Goal: Information Seeking & Learning: Find specific fact

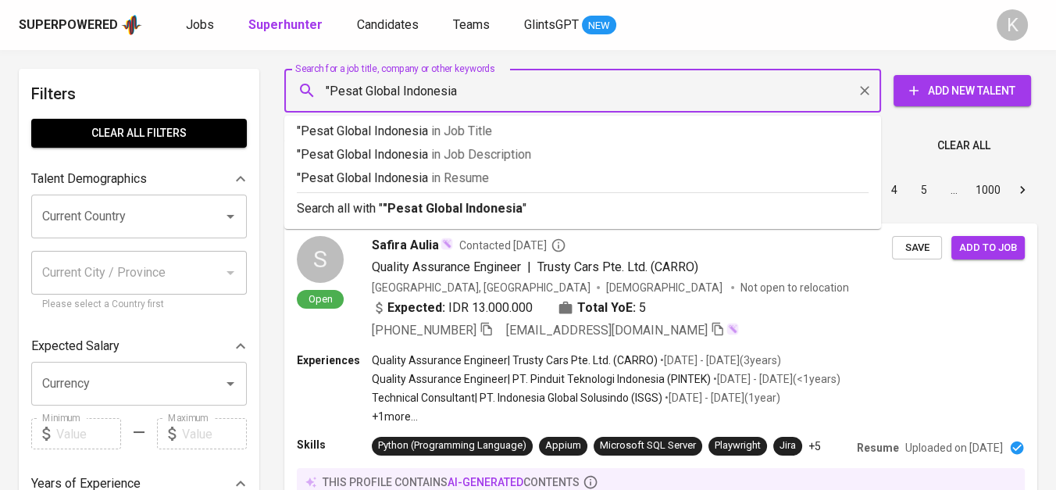
type input ""Pesat Global Indonesia""
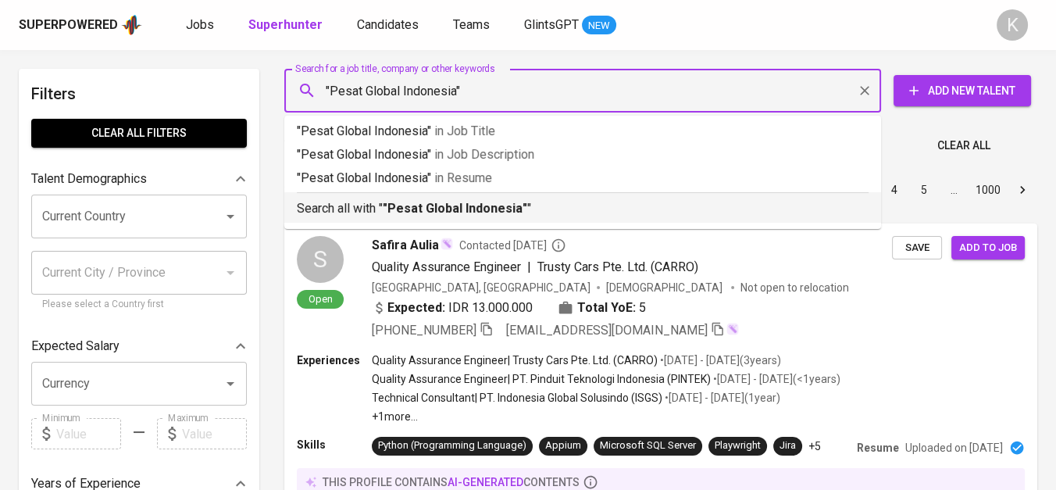
click at [435, 215] on b ""Pesat Global Indonesia"" at bounding box center [455, 208] width 144 height 15
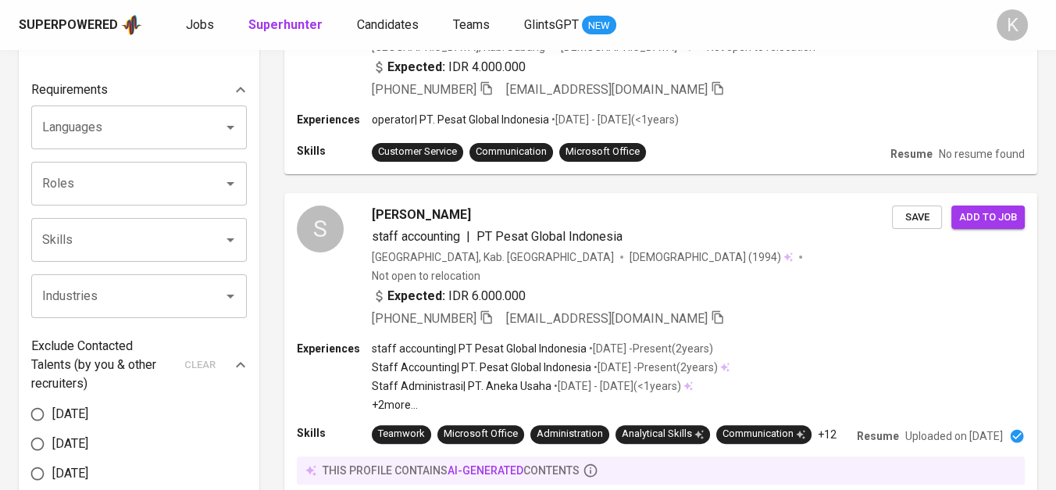
scroll to position [520, 0]
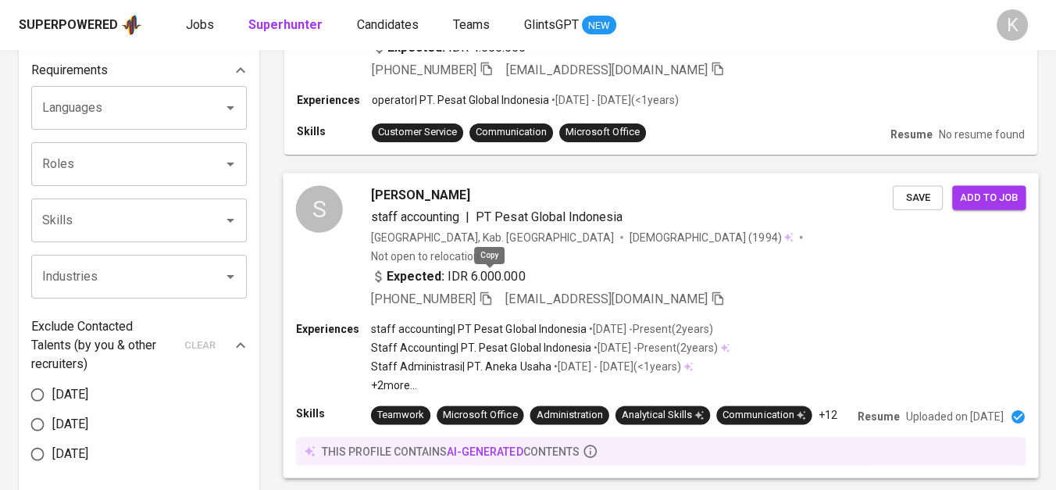
drag, startPoint x: 488, startPoint y: 280, endPoint x: 509, endPoint y: 292, distance: 24.5
click at [488, 291] on icon "button" at bounding box center [486, 298] width 14 height 14
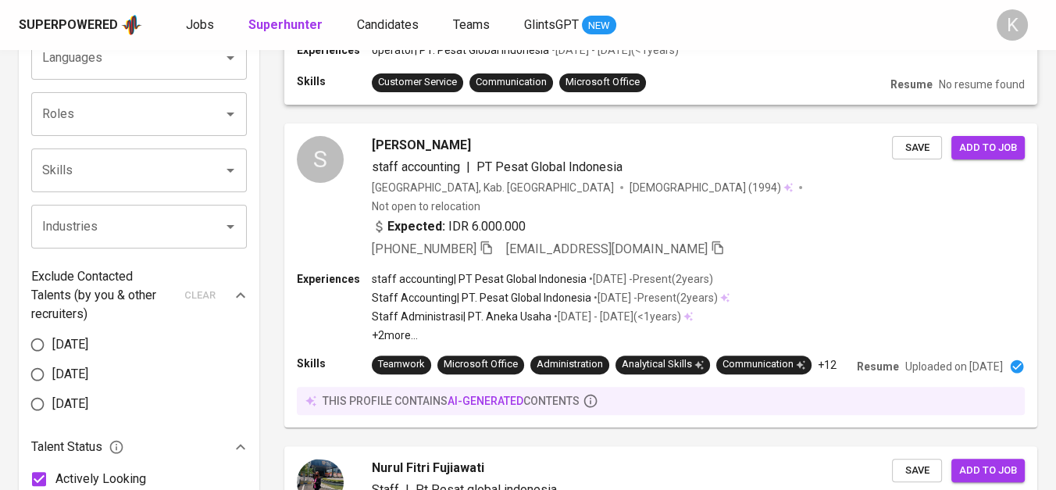
scroll to position [0, 0]
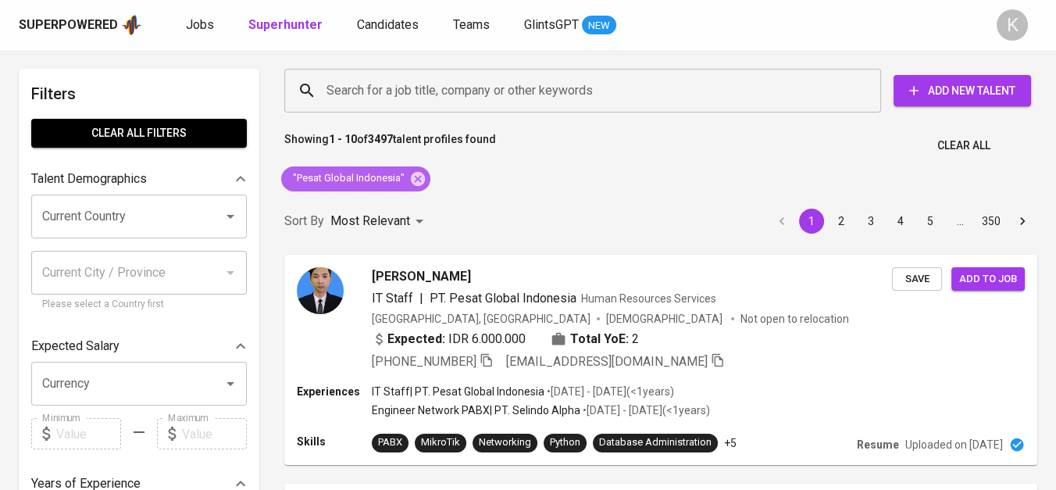
drag, startPoint x: 411, startPoint y: 183, endPoint x: 584, endPoint y: 130, distance: 181.1
click at [411, 183] on icon at bounding box center [418, 178] width 14 height 14
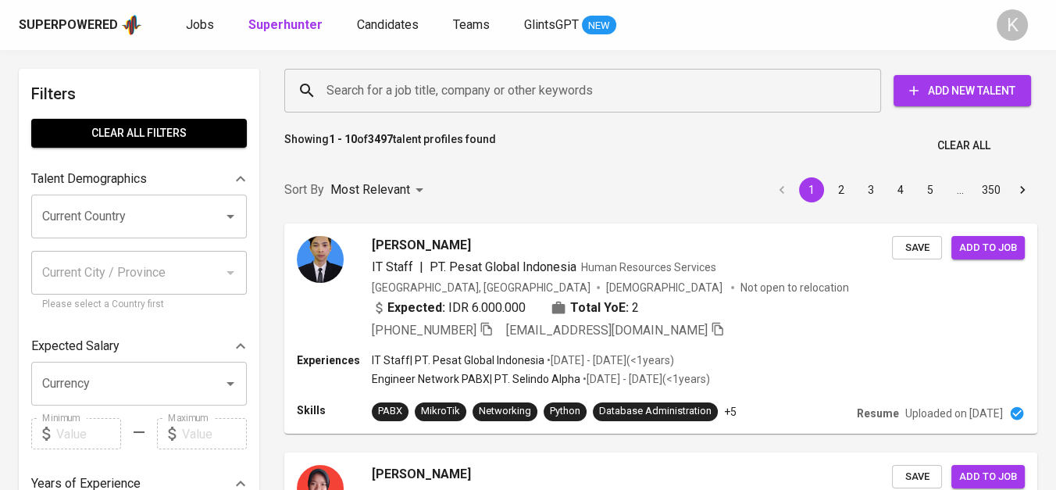
click at [399, 90] on input "Search for a job title, company or other keywords" at bounding box center [587, 91] width 528 height 30
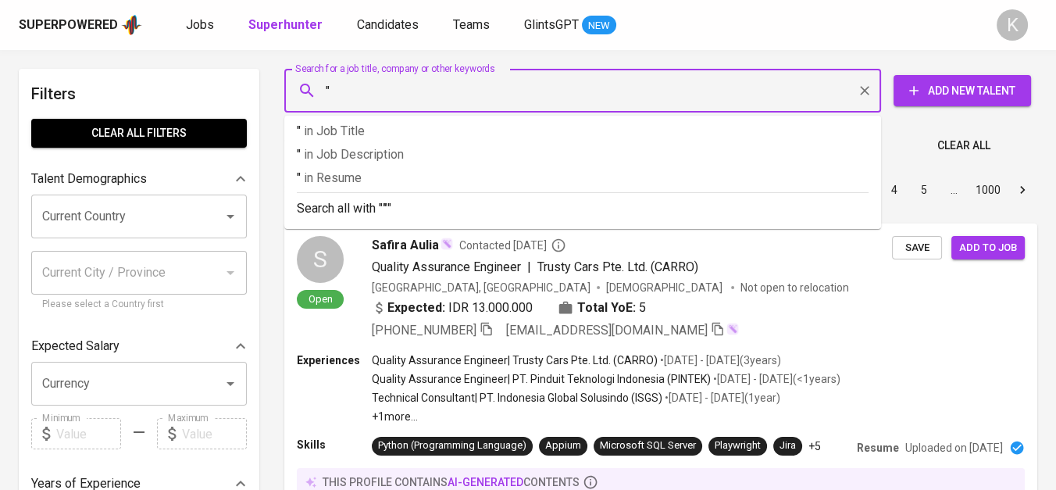
paste input "PT TUNAS NABATI ANDALAN"
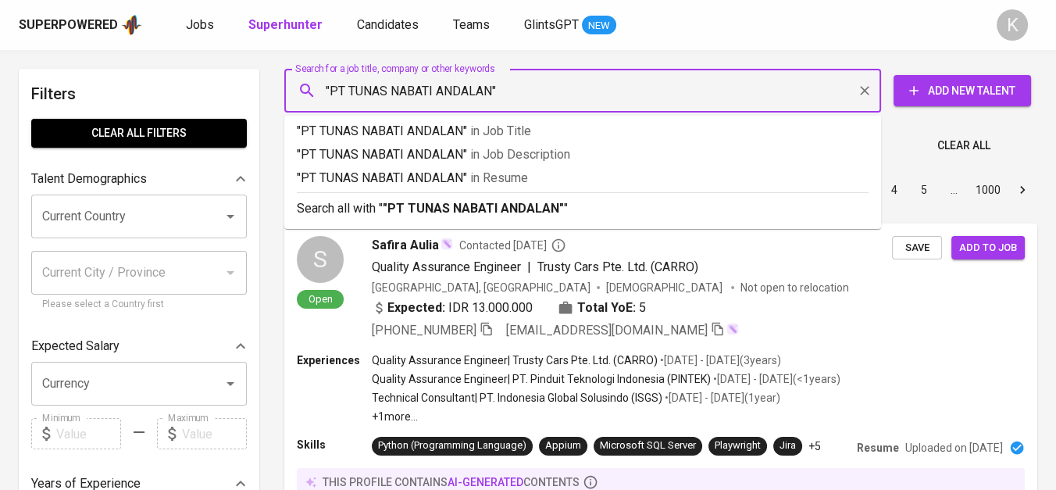
click at [350, 91] on input ""PT TUNAS NABATI ANDALAN"" at bounding box center [587, 91] width 528 height 30
type input ""TUNAS NABATI ANDALAN""
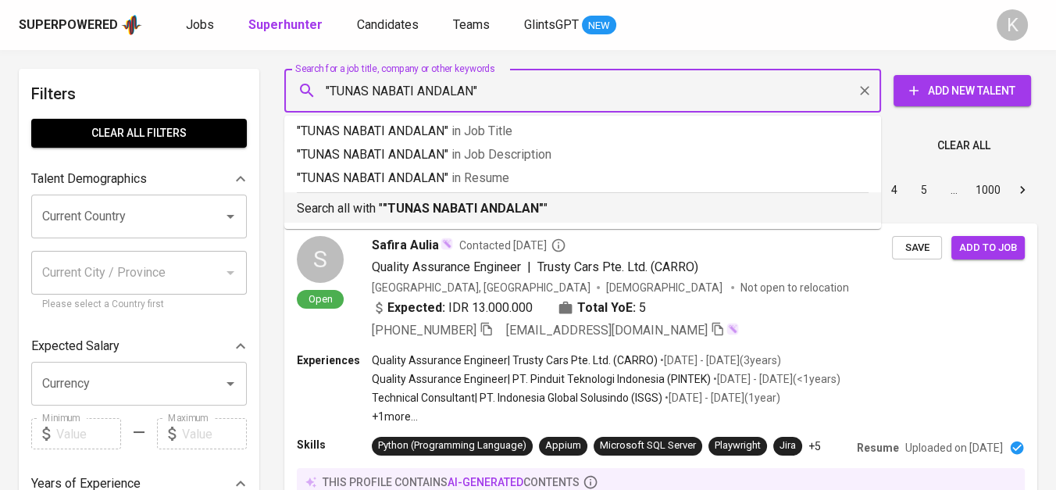
click at [477, 210] on b ""TUNAS NABATI ANDALAN"" at bounding box center [463, 208] width 161 height 15
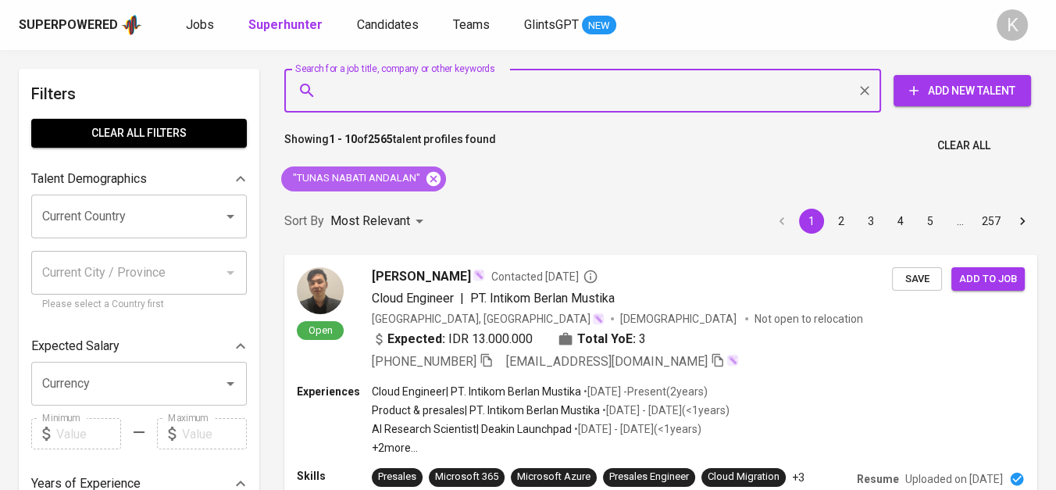
click at [436, 173] on icon at bounding box center [433, 178] width 14 height 14
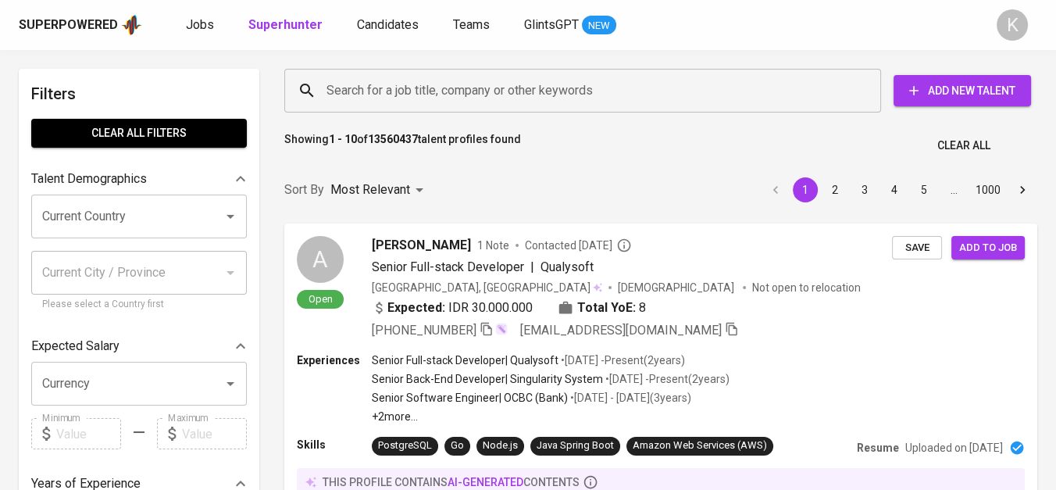
click at [399, 100] on input "Search for a job title, company or other keywords" at bounding box center [587, 91] width 528 height 30
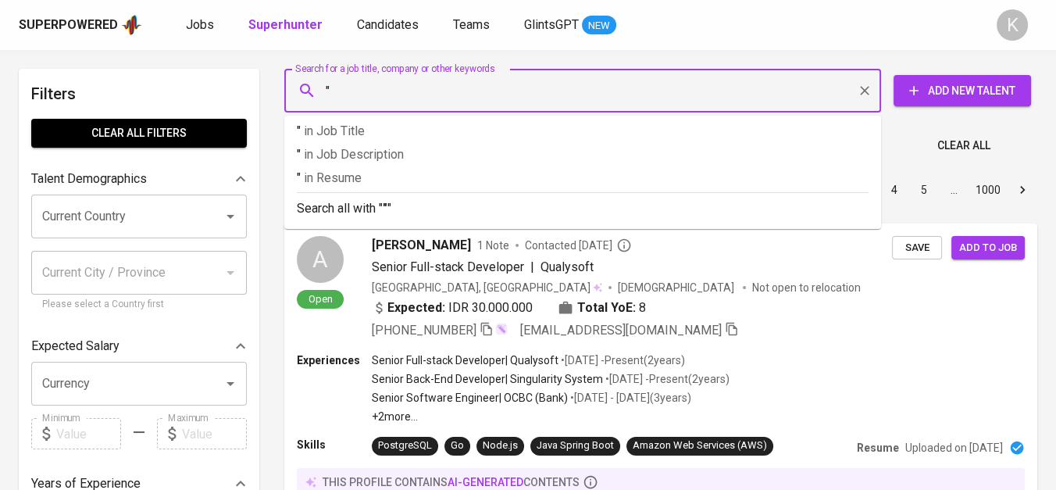
paste input "Seng Dam Jaya Abadi"
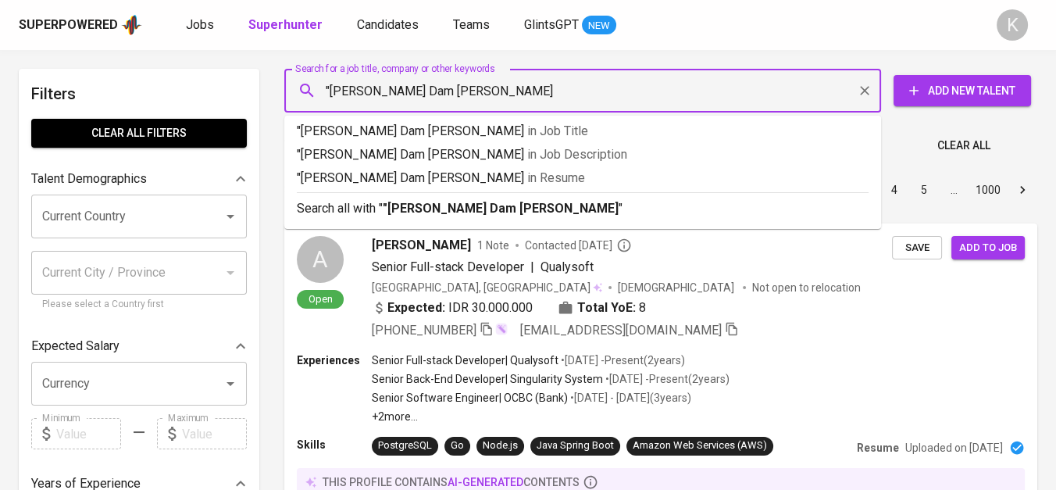
type input ""Seng Dam Jaya Abadi""
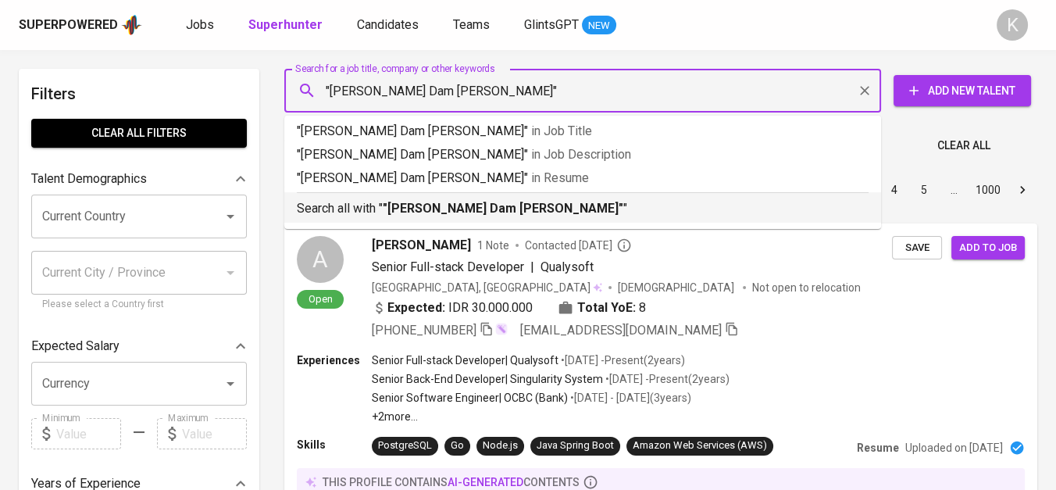
click at [440, 194] on div "Search all with " "Seng Dam Jaya Abadi" "" at bounding box center [583, 205] width 572 height 26
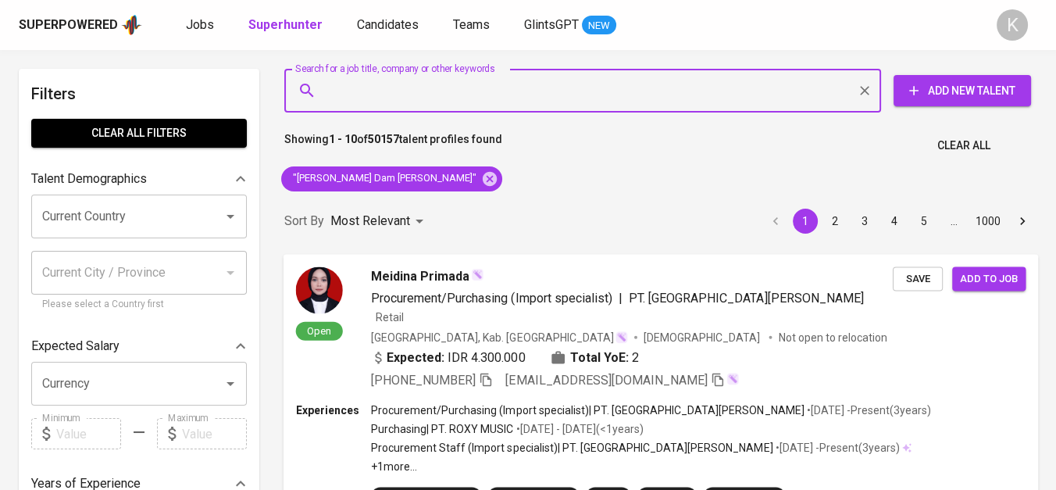
scroll to position [173, 0]
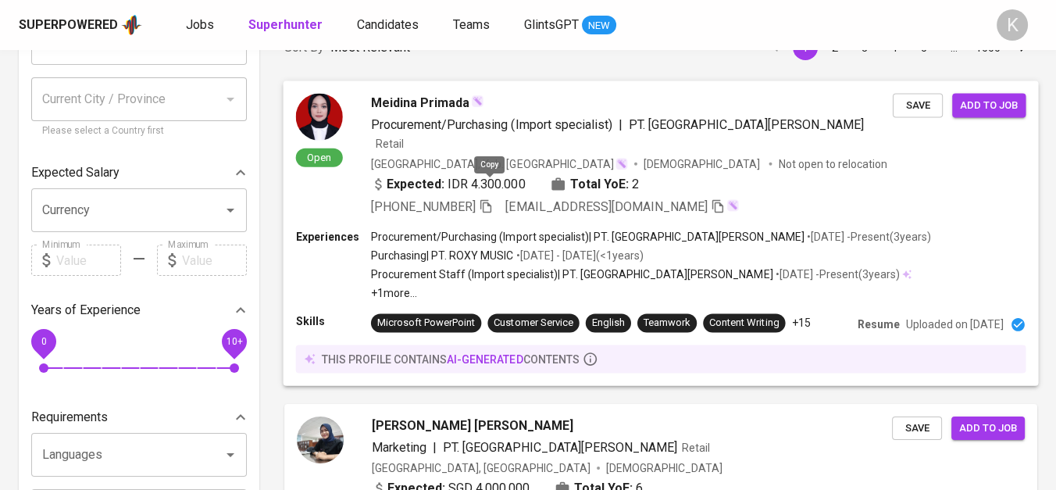
click at [491, 199] on icon "button" at bounding box center [485, 205] width 11 height 13
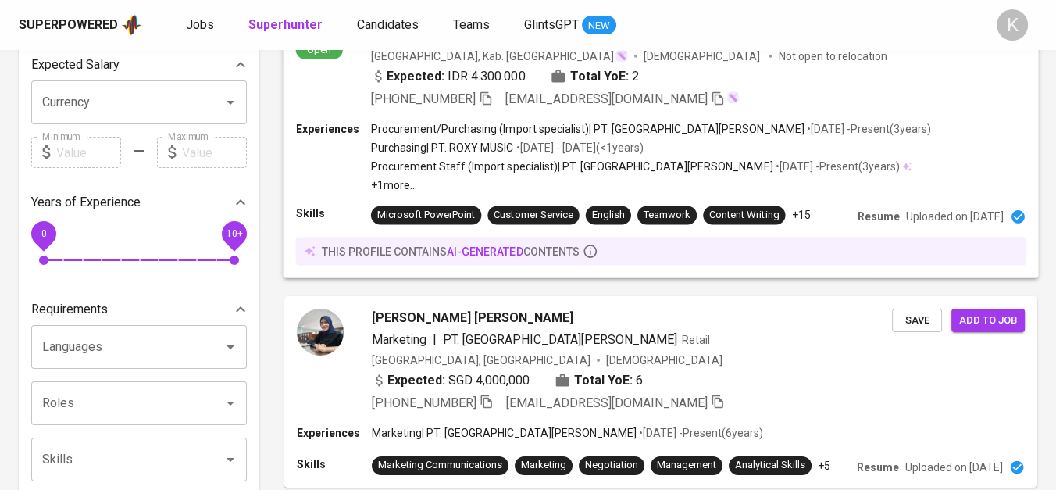
scroll to position [87, 0]
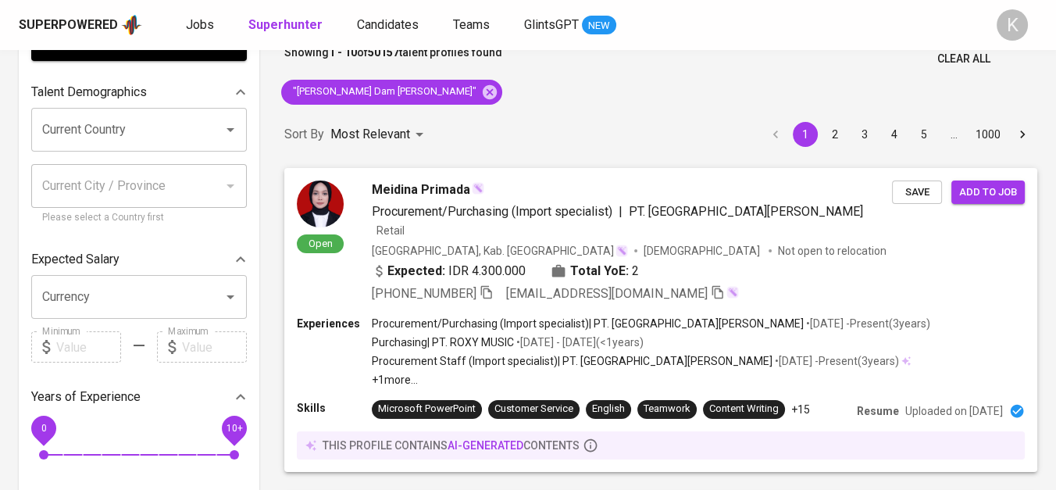
click at [479, 284] on span "+62 857-5541-0600" at bounding box center [433, 293] width 122 height 19
click at [483, 97] on icon at bounding box center [490, 91] width 14 height 14
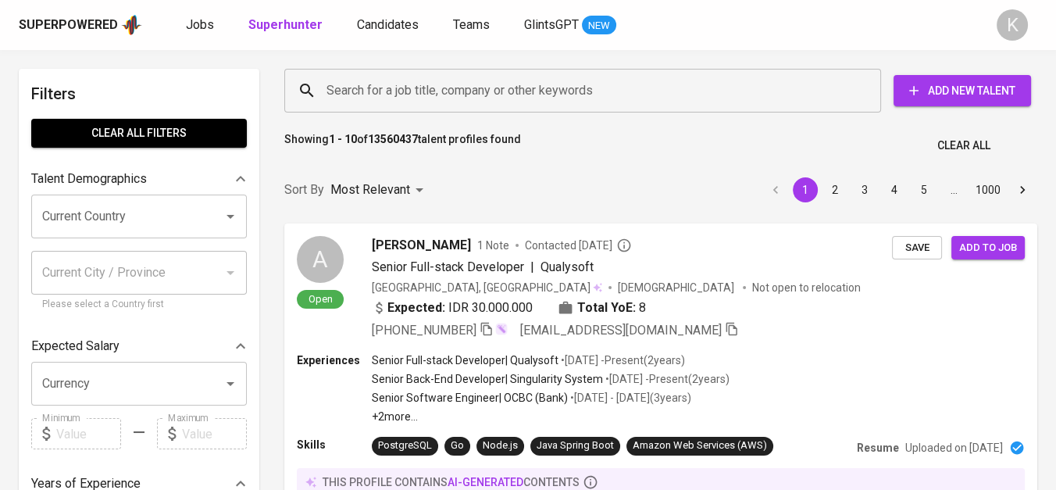
click at [477, 94] on input "Search for a job title, company or other keywords" at bounding box center [587, 91] width 528 height 30
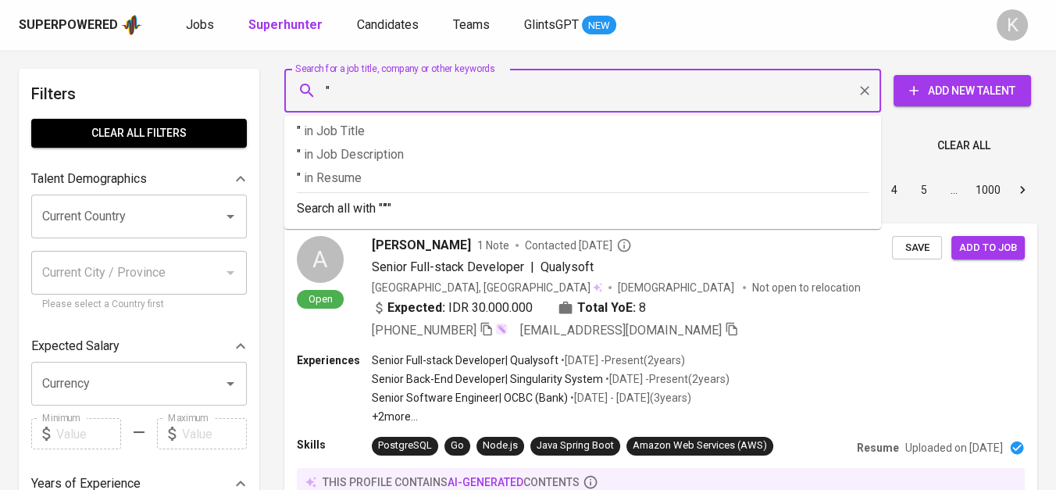
paste input "PT. Violet Indonesia Persada"
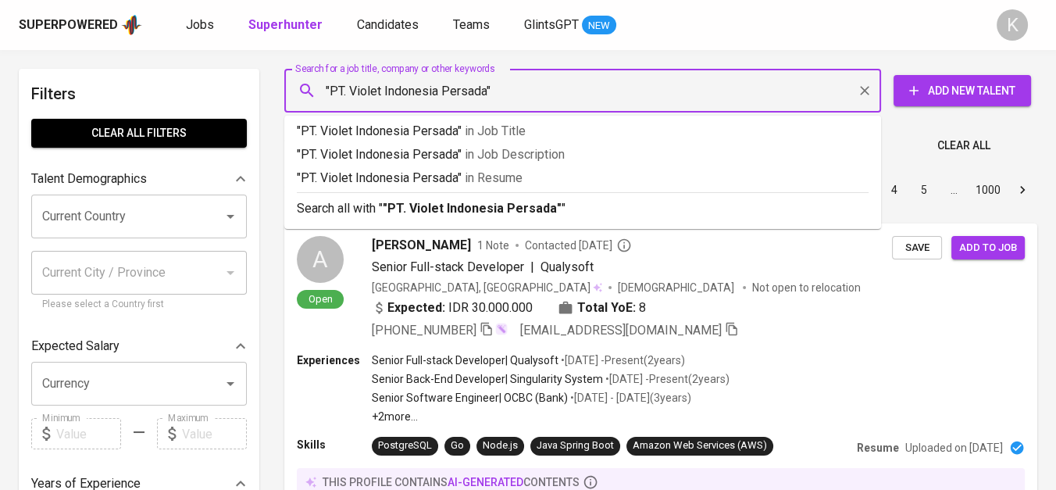
click at [350, 94] on input ""PT. Violet Indonesia Persada"" at bounding box center [587, 91] width 528 height 30
type input ""Violet Indonesia Persada""
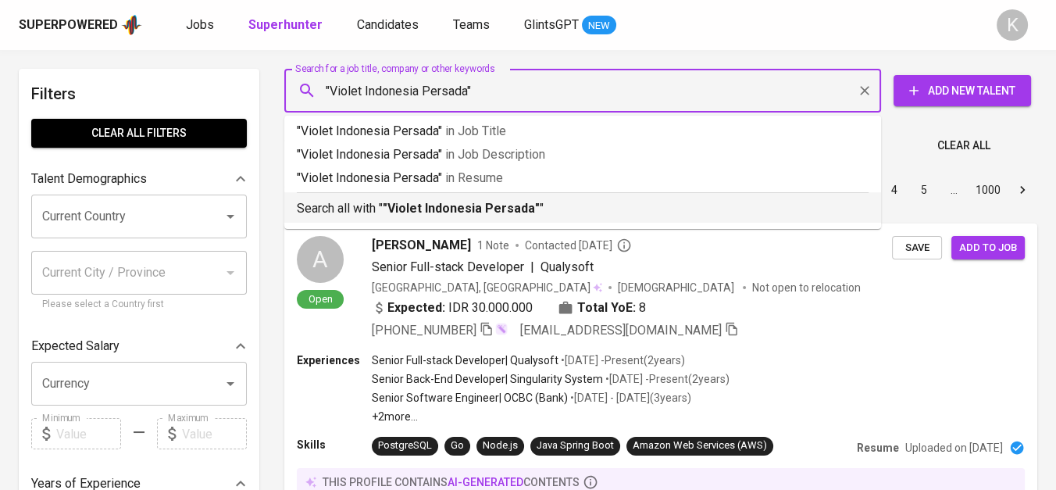
click at [411, 203] on b ""Violet Indonesia Persada"" at bounding box center [461, 208] width 157 height 15
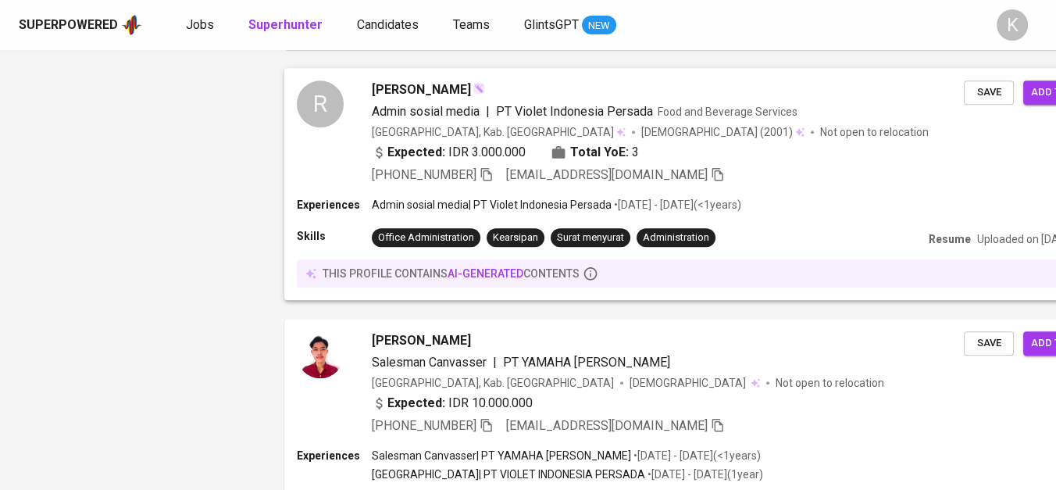
scroll to position [2304, 0]
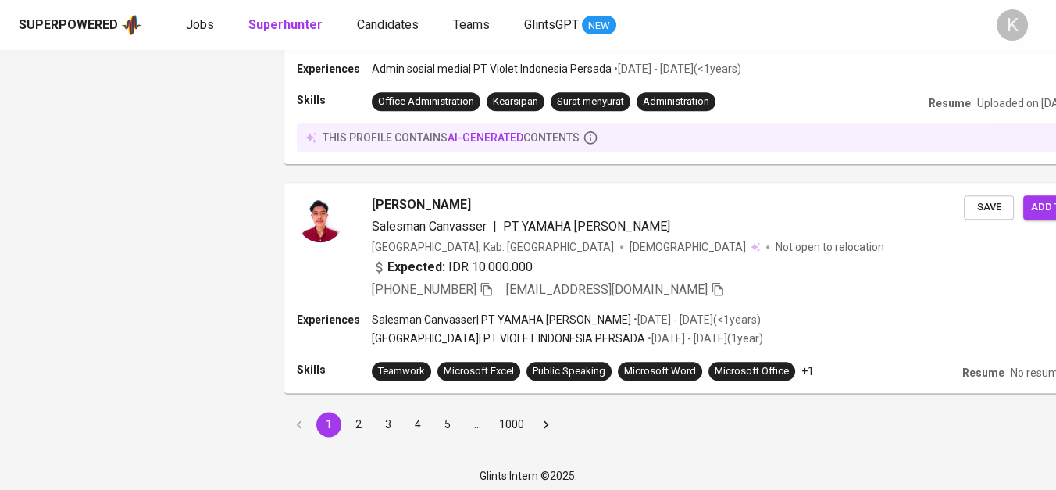
click at [359, 419] on button "2" at bounding box center [358, 424] width 25 height 25
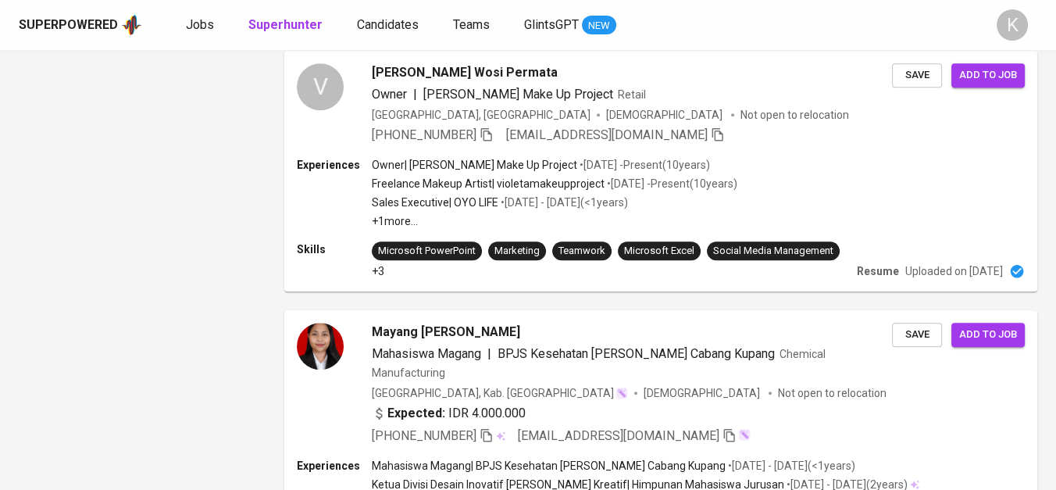
scroll to position [2711, 0]
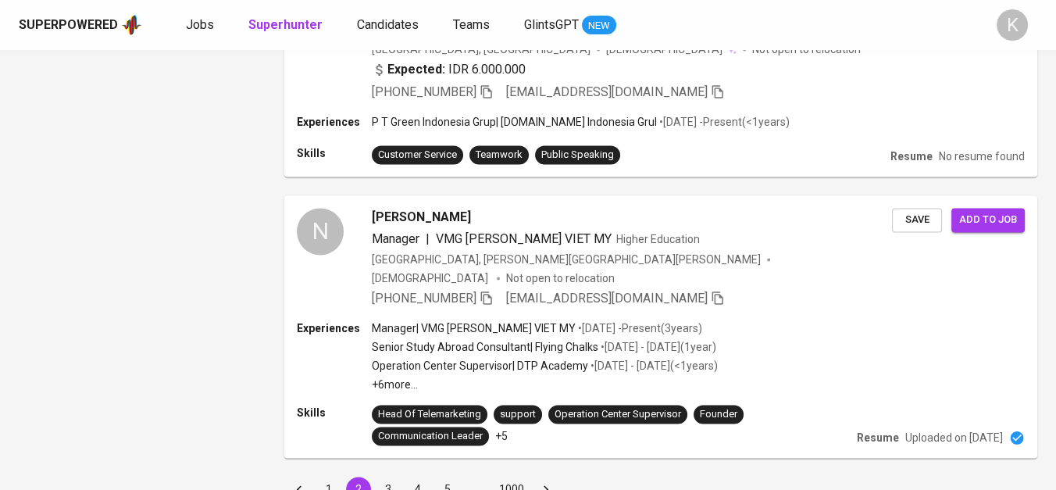
click at [323, 476] on button "1" at bounding box center [328, 488] width 25 height 25
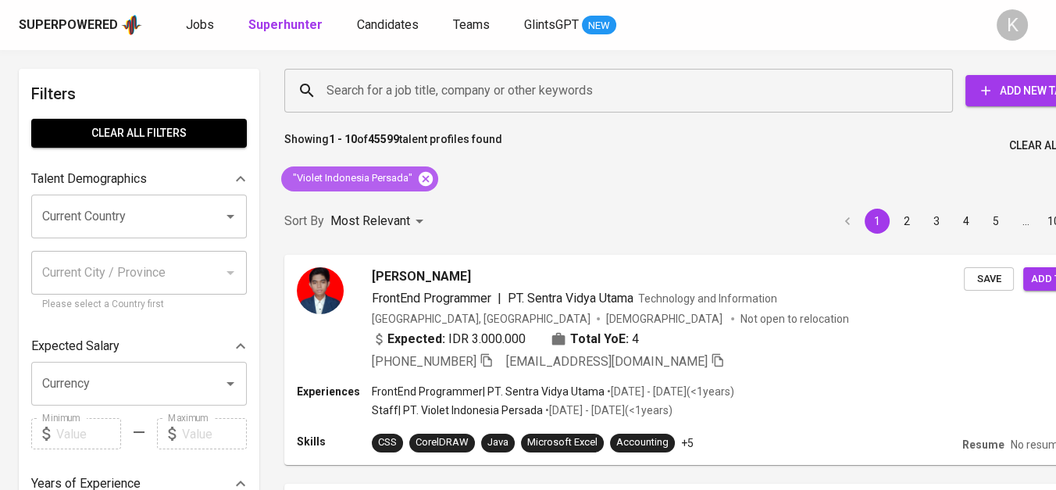
click at [419, 176] on icon at bounding box center [426, 178] width 14 height 14
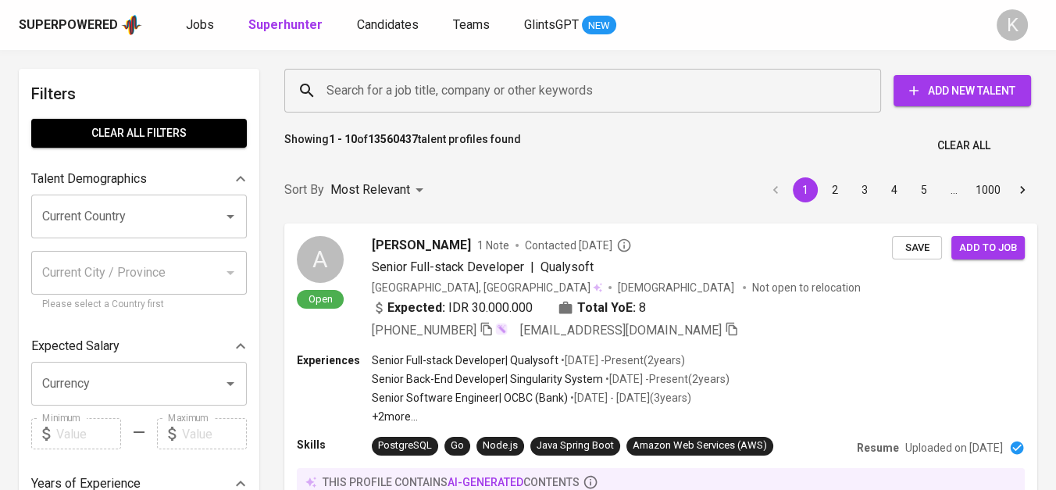
click at [390, 91] on input "Search for a job title, company or other keywords" at bounding box center [587, 91] width 528 height 30
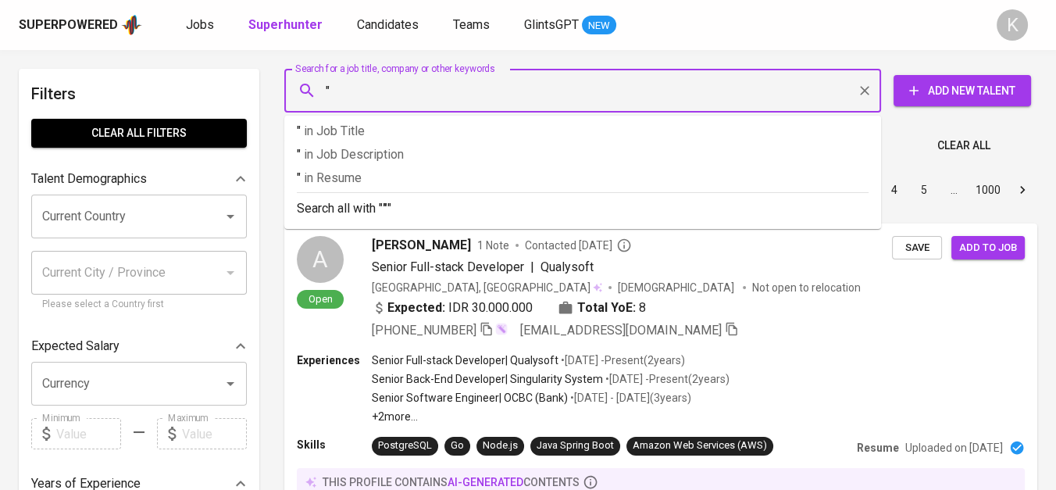
paste input "PT SUMBER REZEKI GLOBAL"
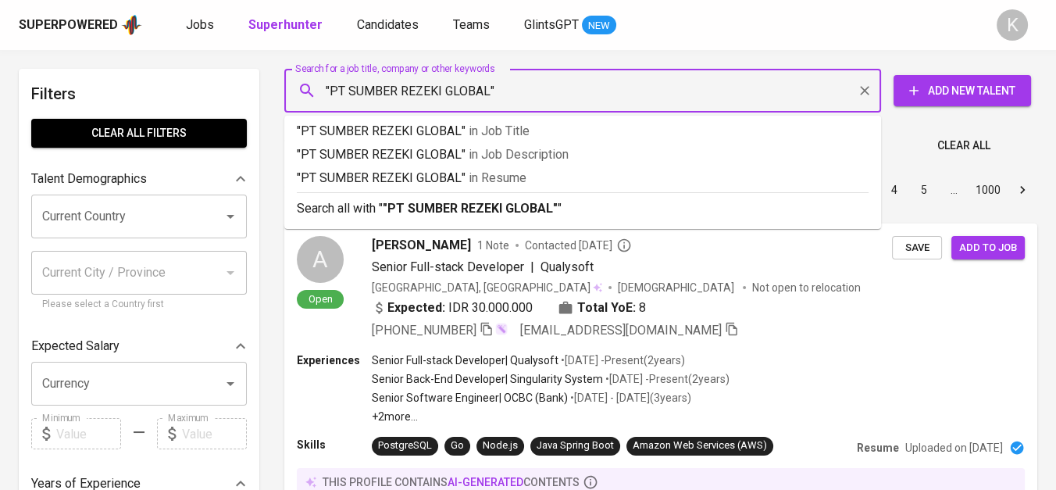
click at [351, 91] on input ""PT SUMBER REZEKI GLOBAL"" at bounding box center [587, 91] width 528 height 30
type input ""SUMBER REZEKI GLOBAL""
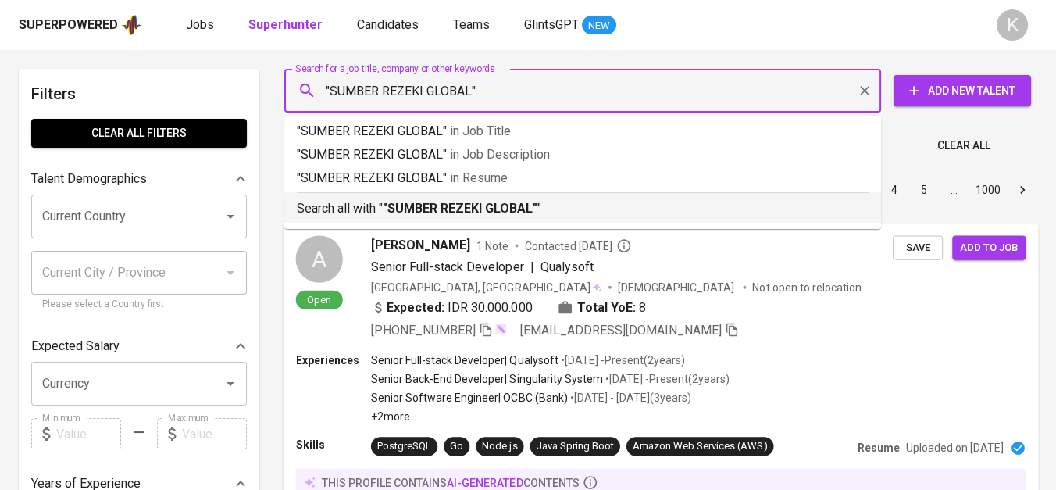
drag, startPoint x: 453, startPoint y: 205, endPoint x: 385, endPoint y: 262, distance: 89.2
click at [453, 205] on b ""SUMBER REZEKI GLOBAL"" at bounding box center [460, 208] width 155 height 15
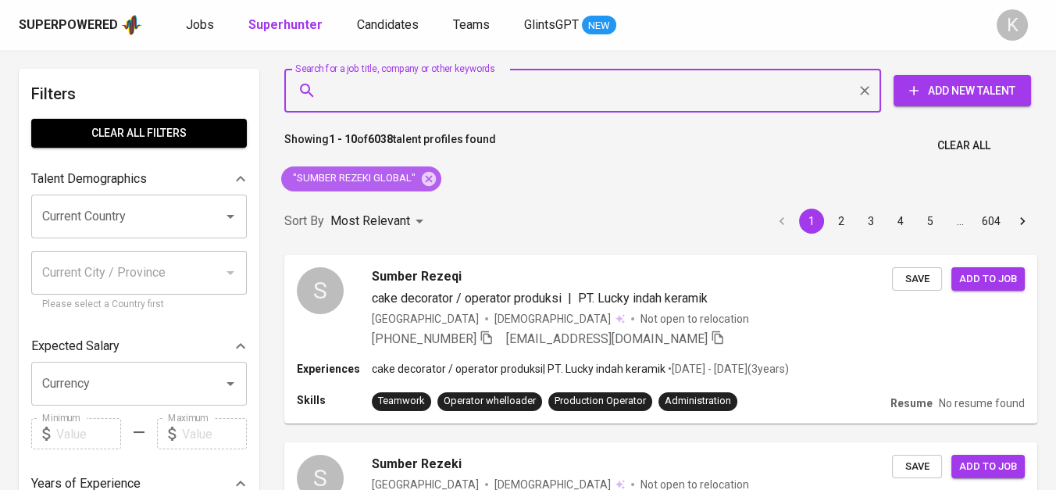
click at [428, 176] on icon at bounding box center [429, 178] width 14 height 14
